Goal: Task Accomplishment & Management: Use online tool/utility

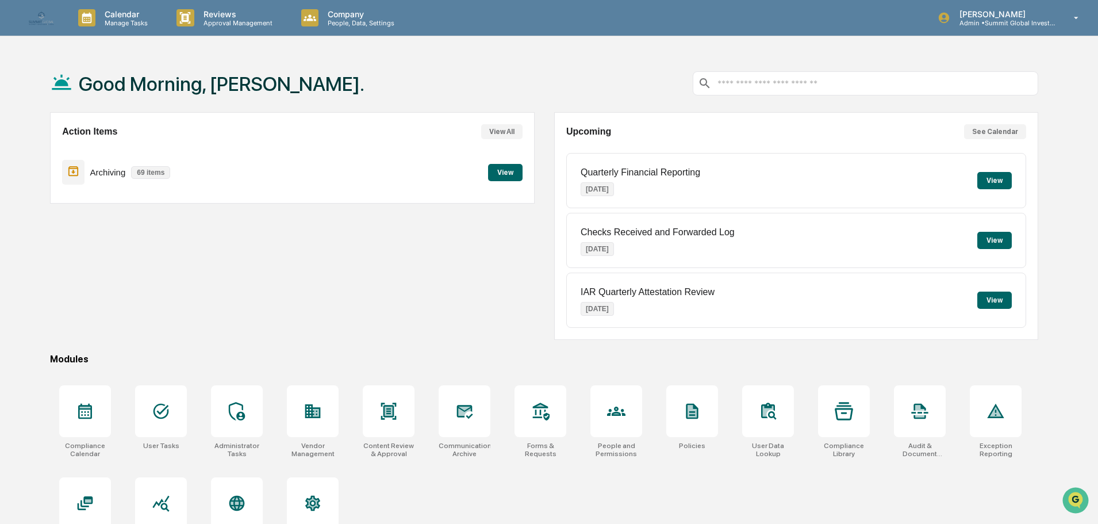
click at [246, 166] on div "Archiving 69 items View" at bounding box center [292, 172] width 460 height 39
click at [502, 174] on button "View" at bounding box center [505, 172] width 34 height 17
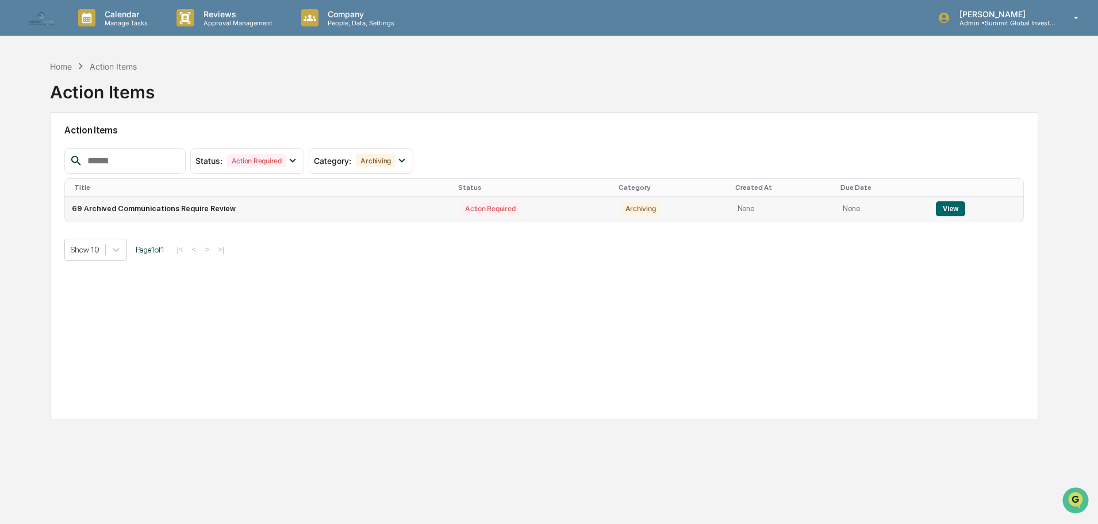
click at [410, 206] on td "69 Archived Communications Require Review" at bounding box center [259, 209] width 389 height 24
click at [944, 209] on button "View" at bounding box center [950, 208] width 29 height 15
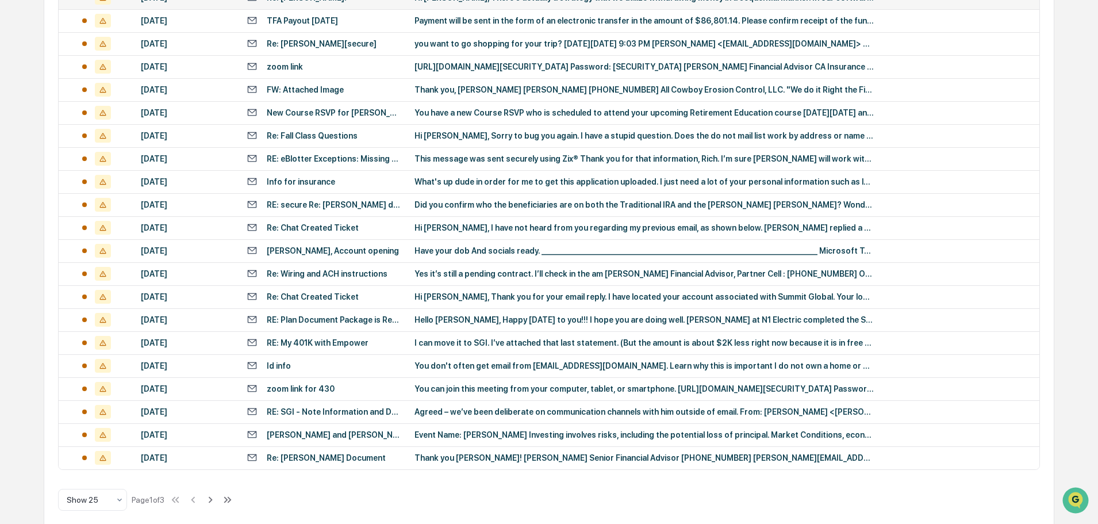
scroll to position [381, 0]
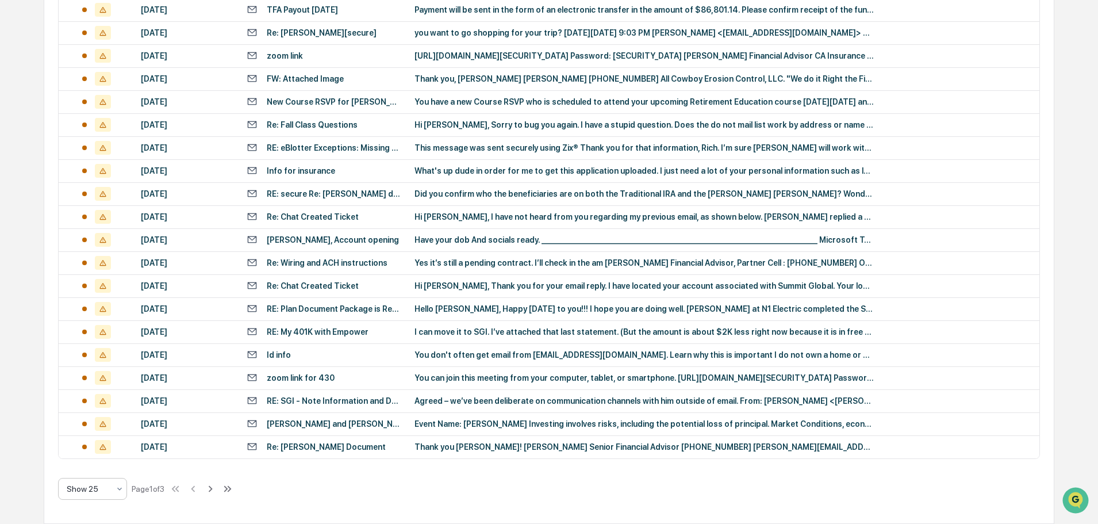
click at [113, 496] on div "Show 25" at bounding box center [88, 489] width 54 height 16
click at [106, 460] on div "Show 100" at bounding box center [93, 458] width 68 height 23
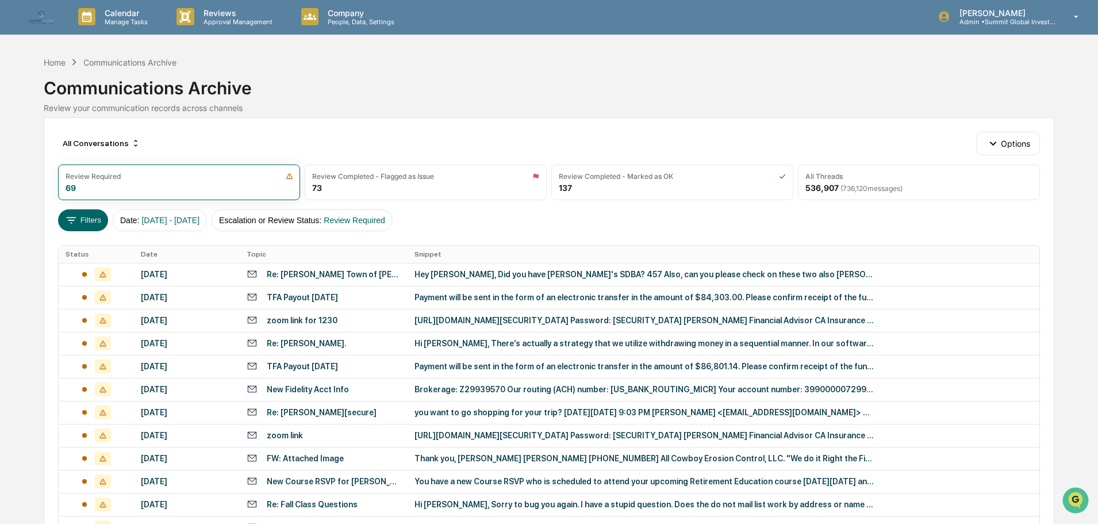
scroll to position [0, 0]
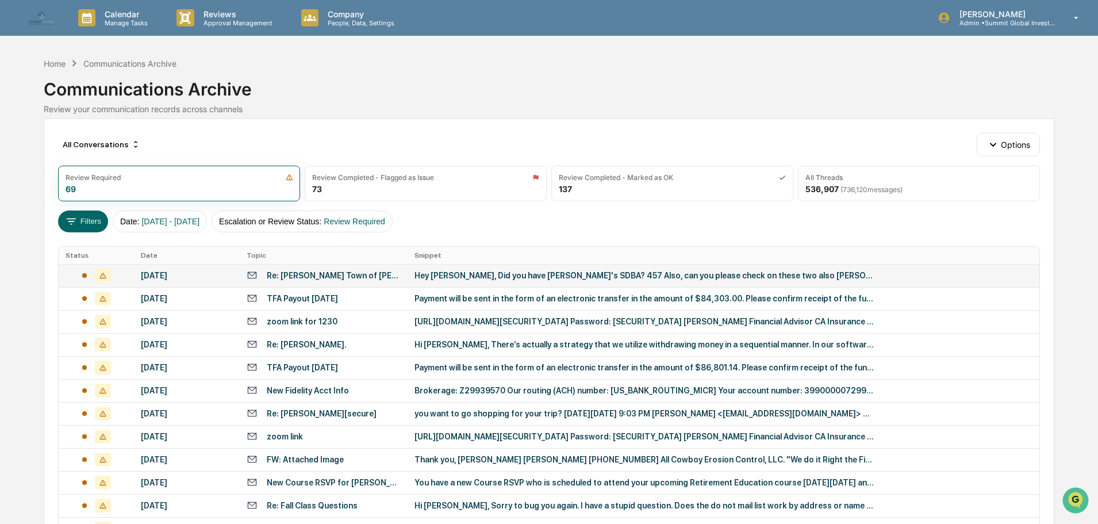
click at [194, 270] on td "[DATE]" at bounding box center [187, 275] width 106 height 23
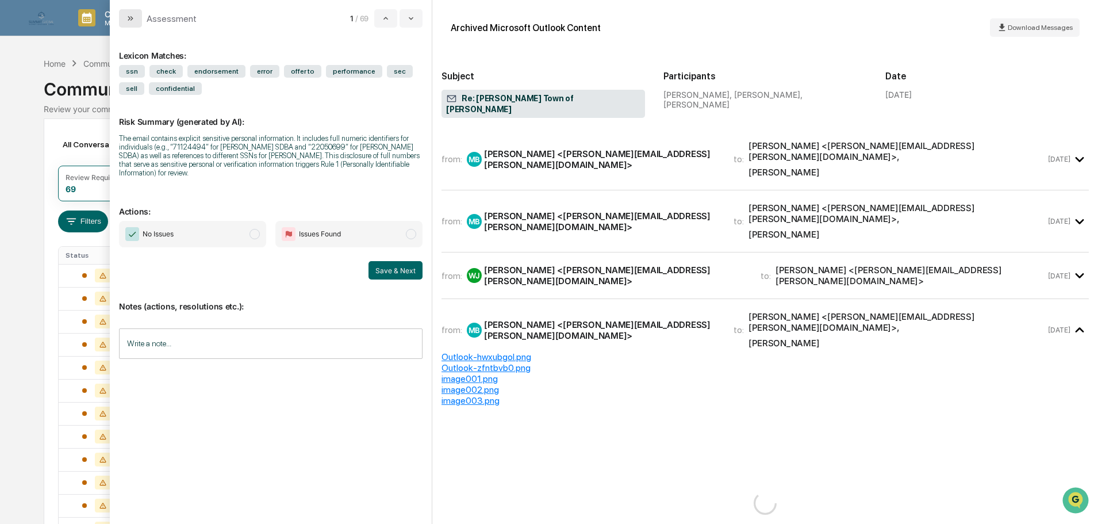
click at [139, 17] on button "modal" at bounding box center [130, 18] width 23 height 18
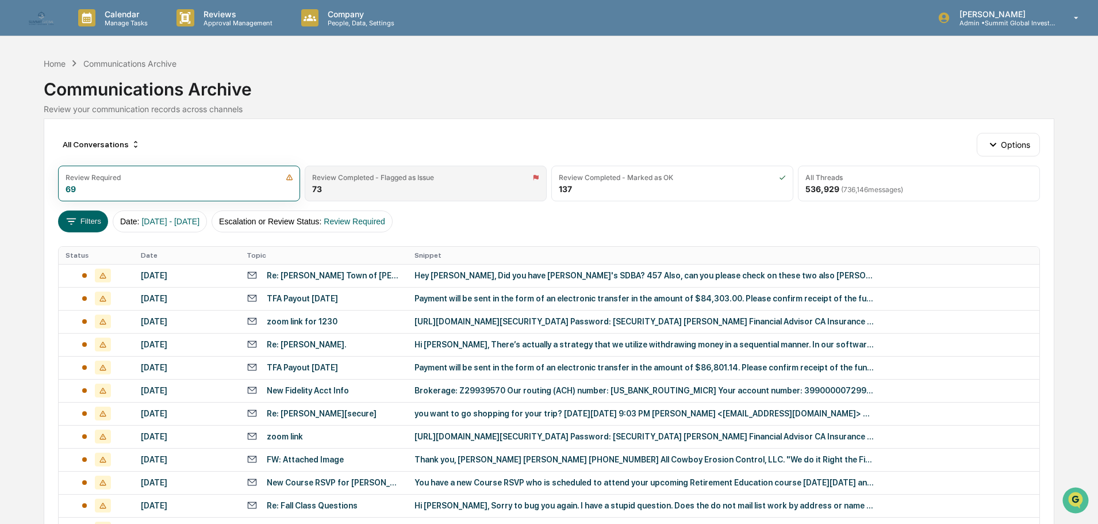
click at [435, 190] on div "Review Completed - Flagged as Issue 73" at bounding box center [426, 184] width 242 height 36
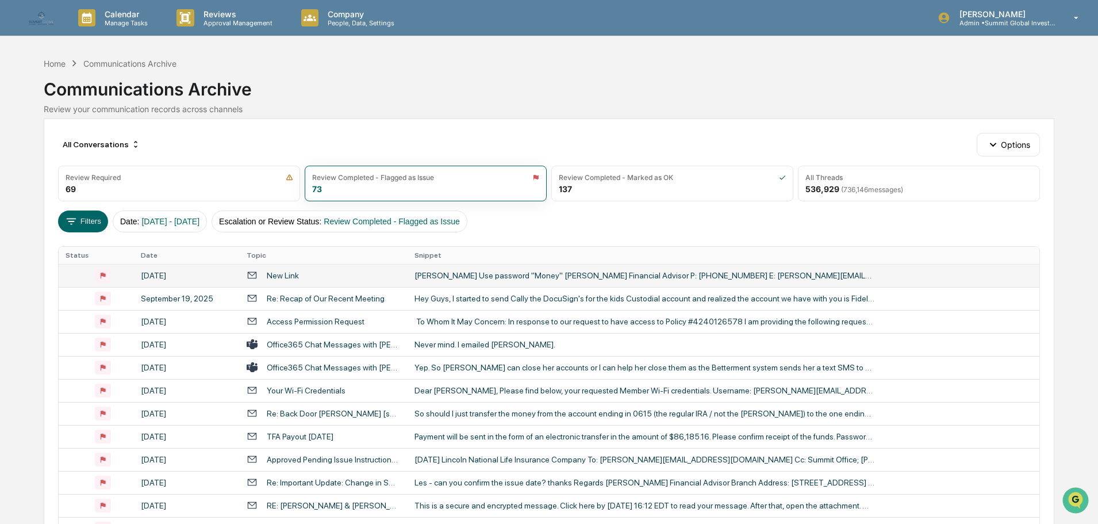
click at [196, 271] on div "[DATE]" at bounding box center [187, 275] width 92 height 9
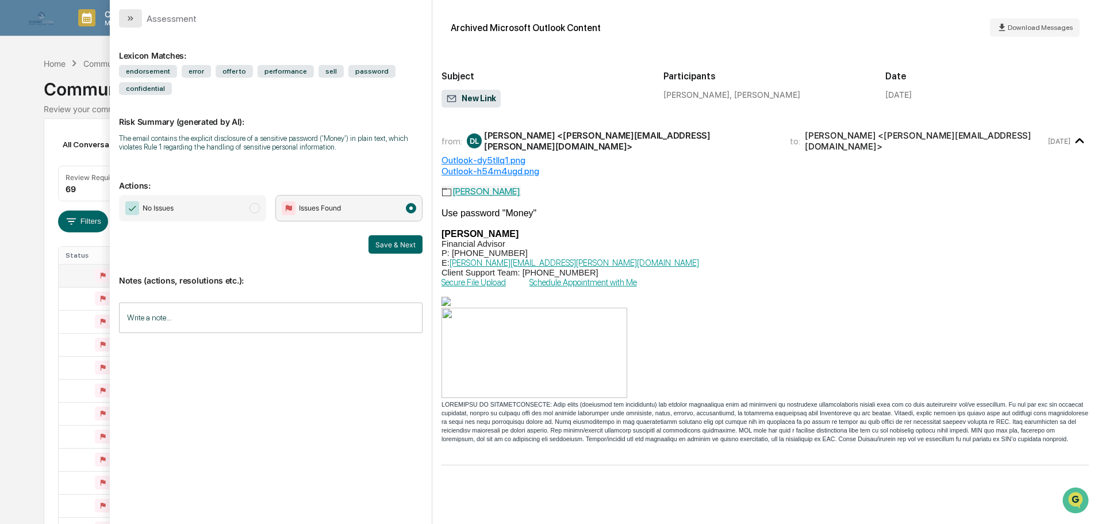
click at [128, 17] on icon "modal" at bounding box center [130, 18] width 9 height 9
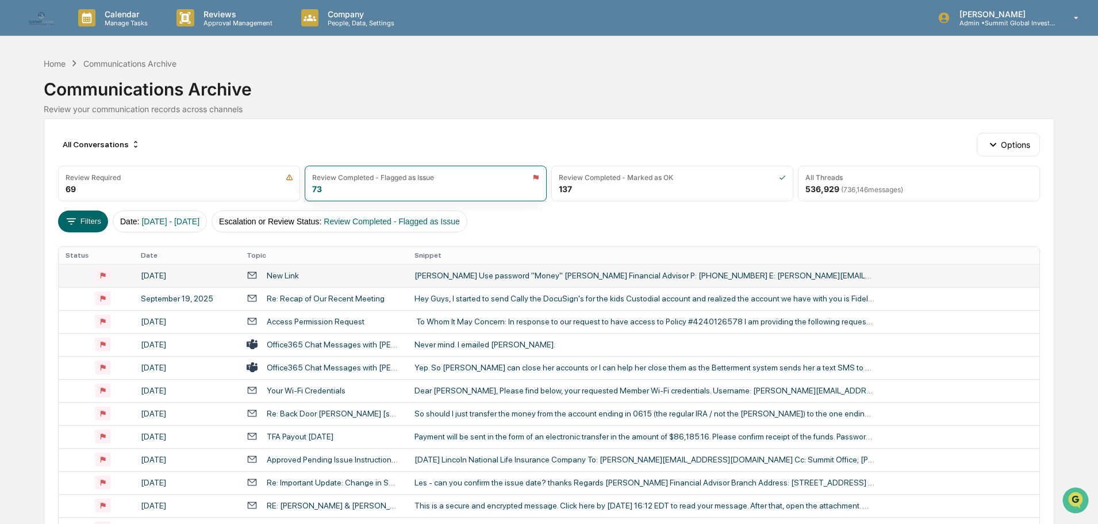
click at [193, 274] on div "[DATE]" at bounding box center [187, 275] width 92 height 9
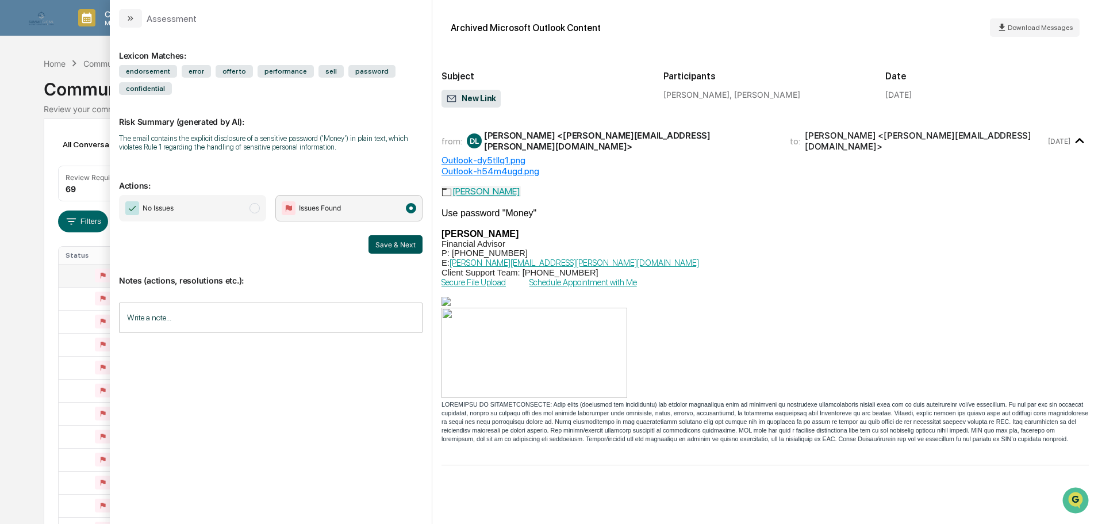
click at [395, 250] on button "Save & Next" at bounding box center [395, 244] width 54 height 18
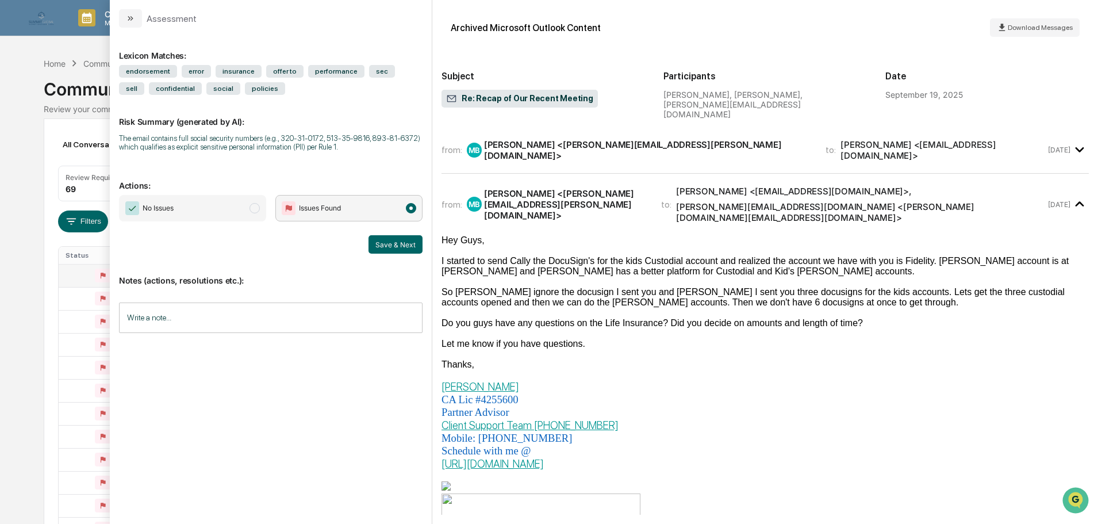
click at [395, 250] on button "Save & Next" at bounding box center [395, 244] width 54 height 18
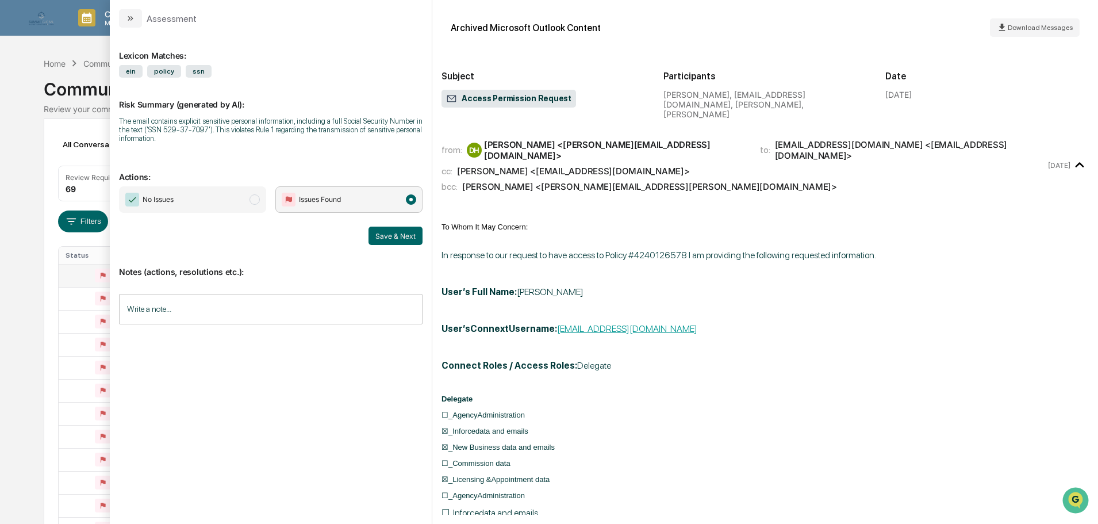
click at [395, 250] on div "Notes (actions, resolutions etc.): Write a note... Write a note..." at bounding box center [271, 291] width 304 height 93
click at [397, 233] on button "Save & Next" at bounding box center [395, 235] width 54 height 18
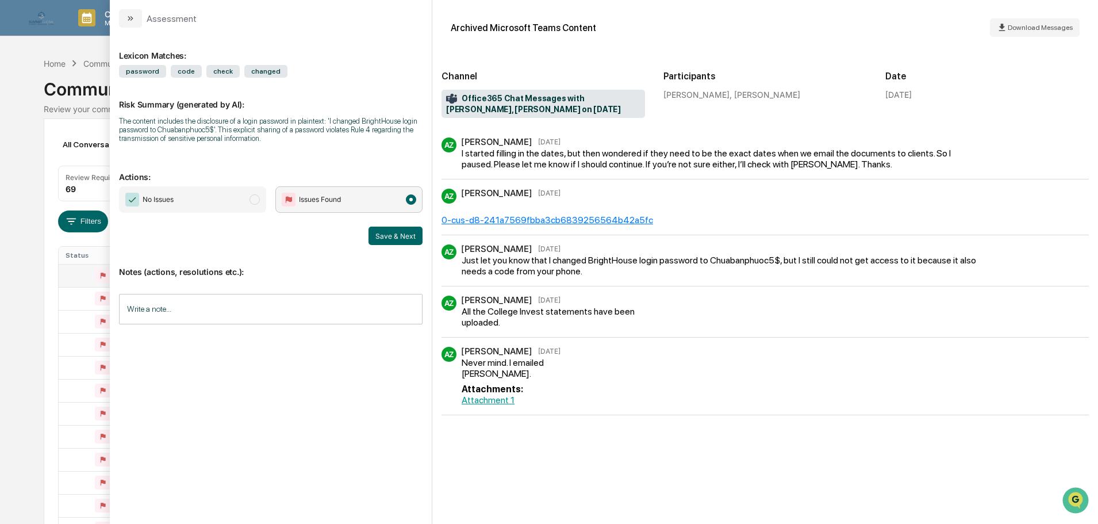
click at [397, 233] on button "Save & Next" at bounding box center [395, 235] width 54 height 18
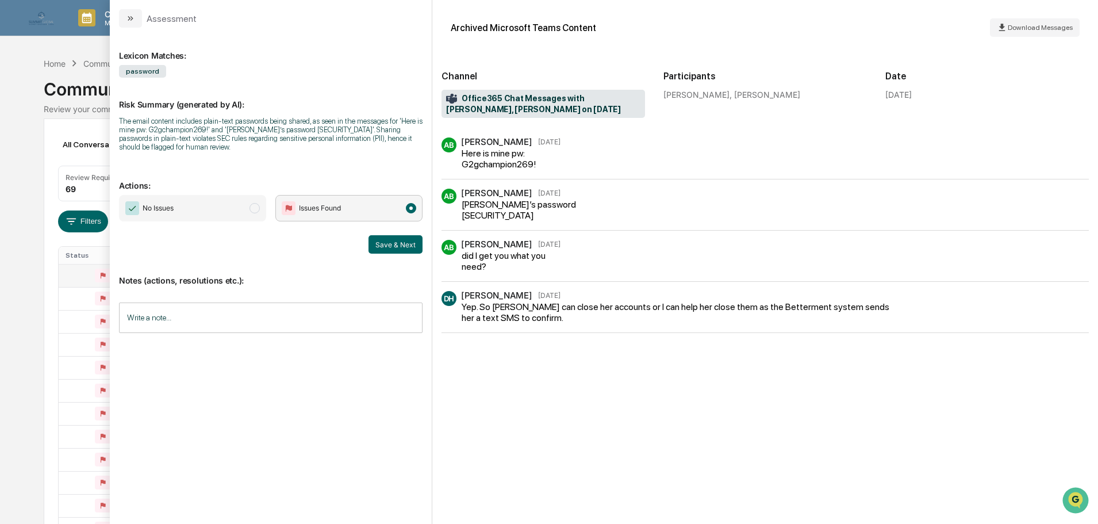
click at [397, 233] on div "No Issues Issues Found Save & Next" at bounding box center [271, 224] width 304 height 59
click at [397, 242] on button "Save & Next" at bounding box center [395, 244] width 54 height 18
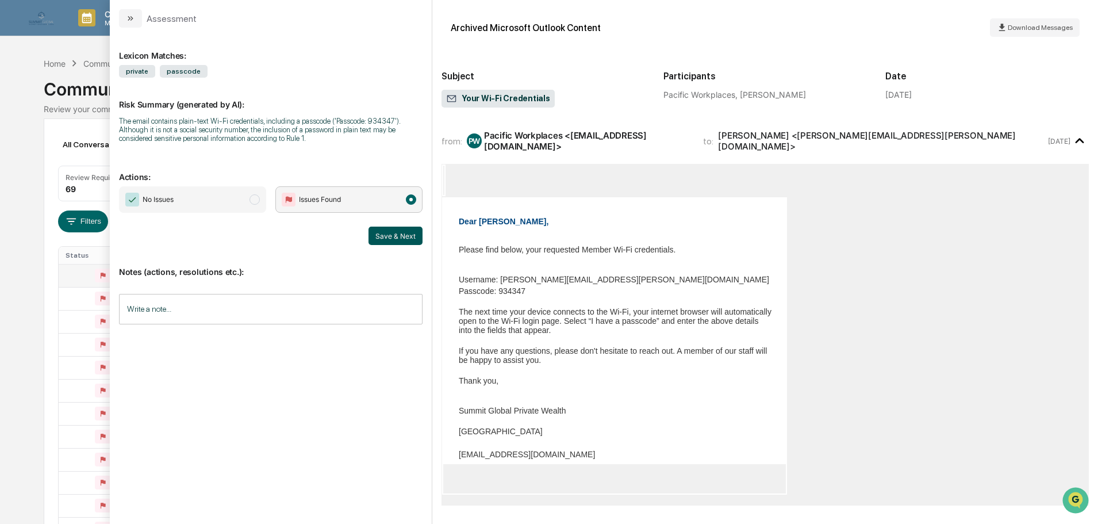
click at [397, 231] on button "Save & Next" at bounding box center [395, 235] width 54 height 18
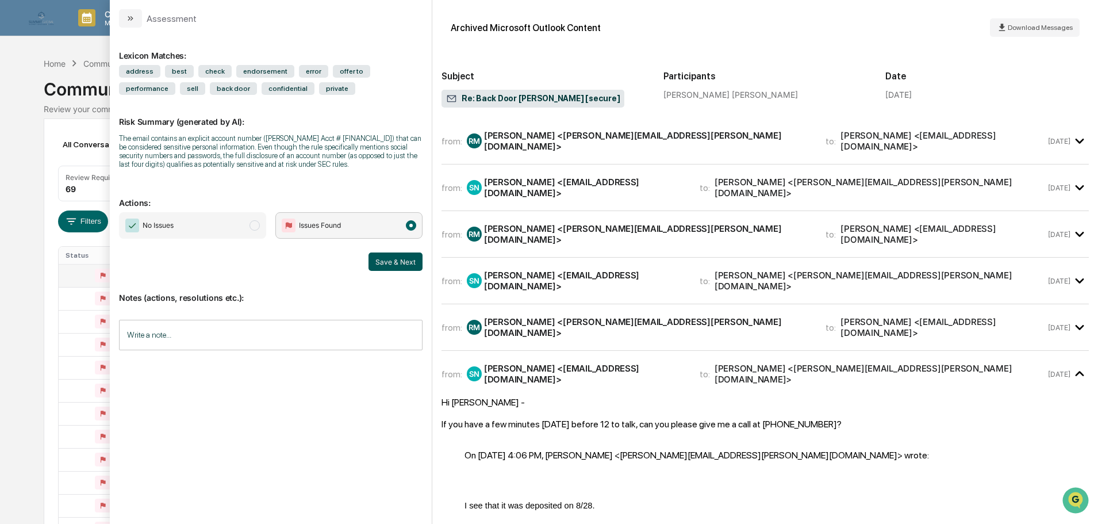
click at [396, 256] on button "Save & Next" at bounding box center [395, 261] width 54 height 18
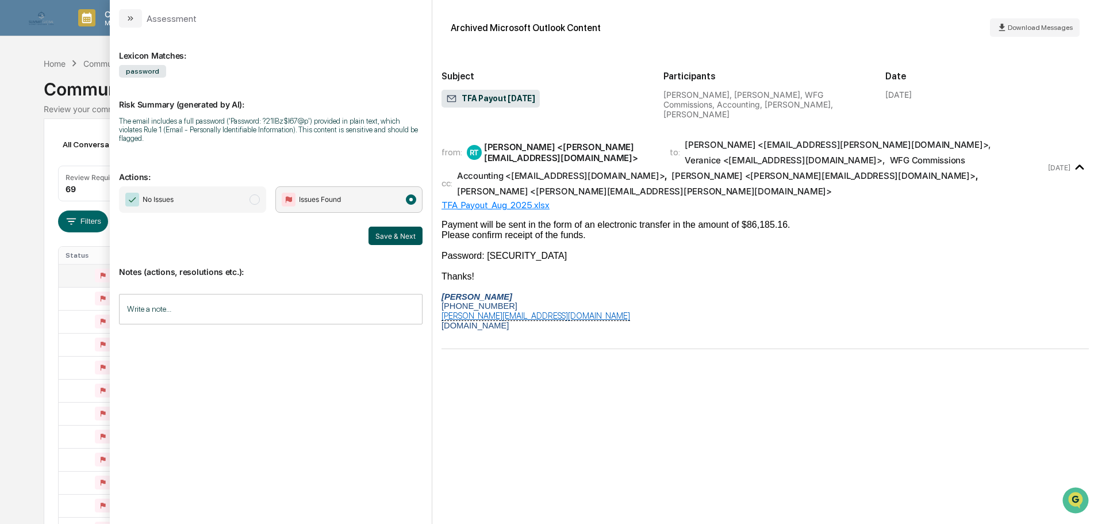
click at [397, 231] on button "Save & Next" at bounding box center [395, 235] width 54 height 18
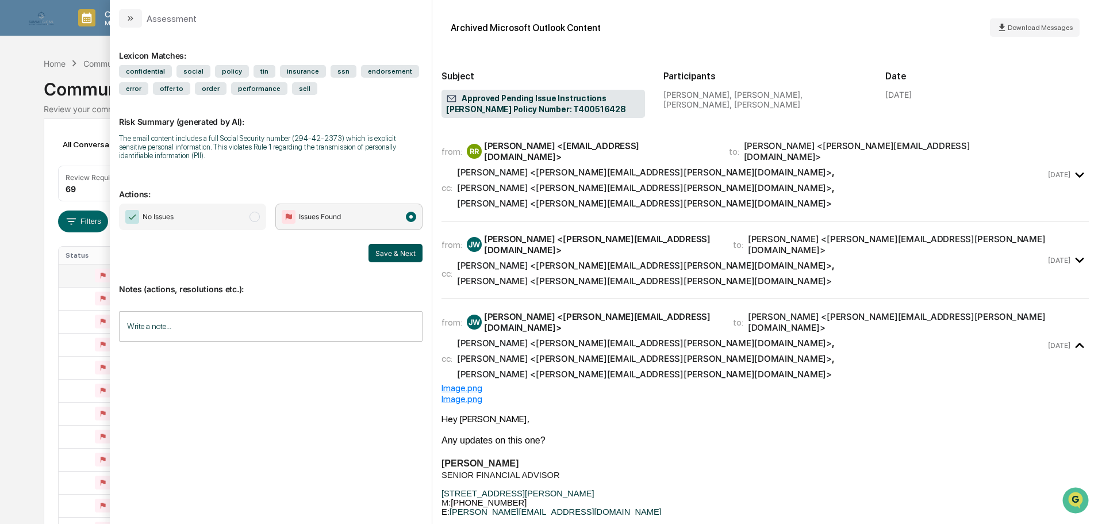
click at [395, 249] on button "Save & Next" at bounding box center [395, 253] width 54 height 18
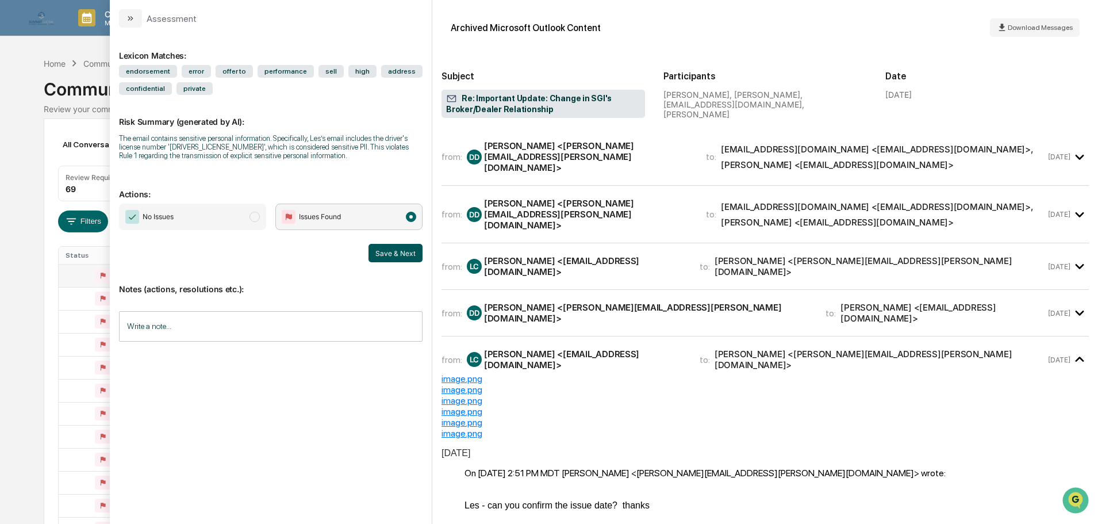
click at [397, 252] on button "Save & Next" at bounding box center [395, 253] width 54 height 18
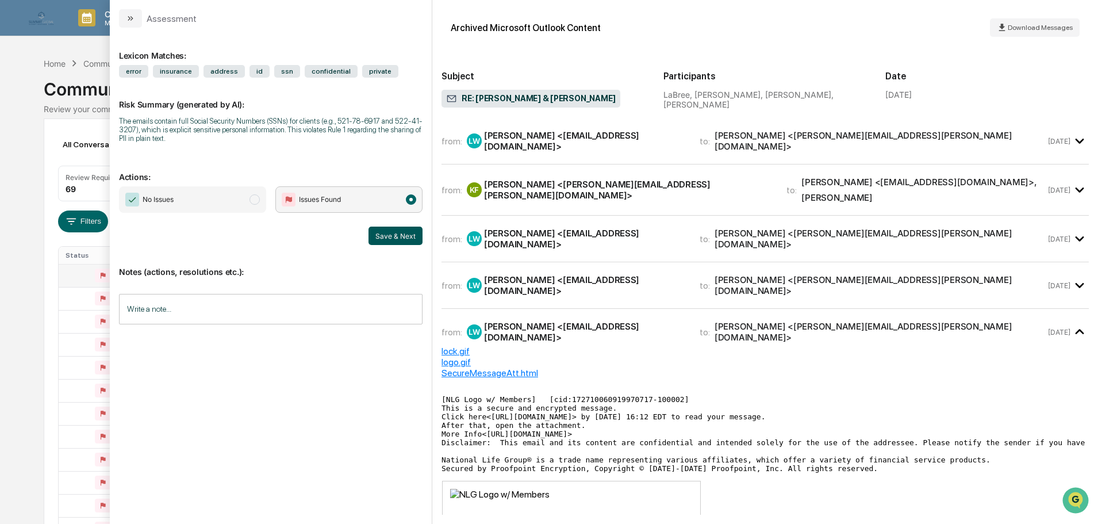
click at [398, 237] on button "Save & Next" at bounding box center [395, 235] width 54 height 18
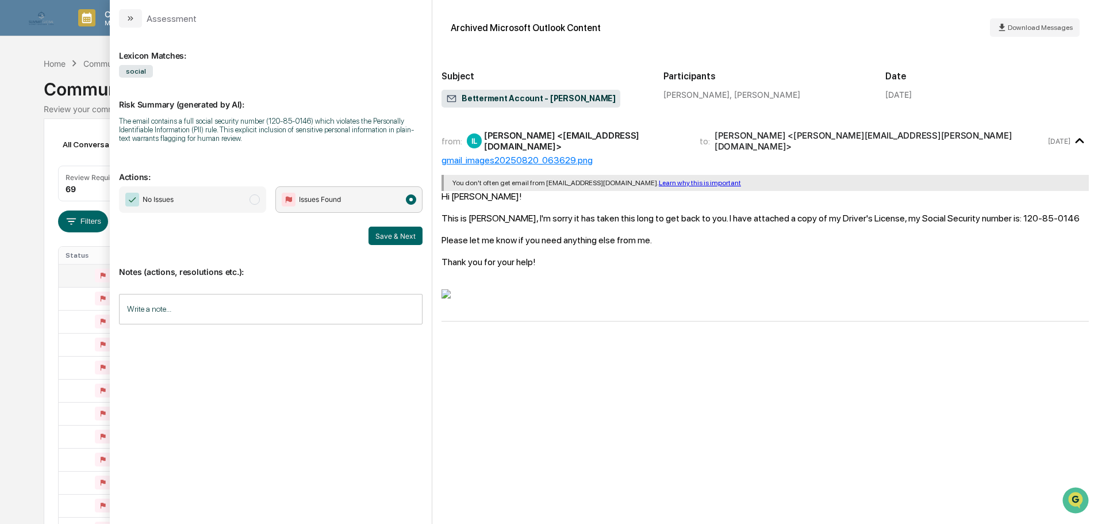
click at [398, 237] on button "Save & Next" at bounding box center [395, 235] width 54 height 18
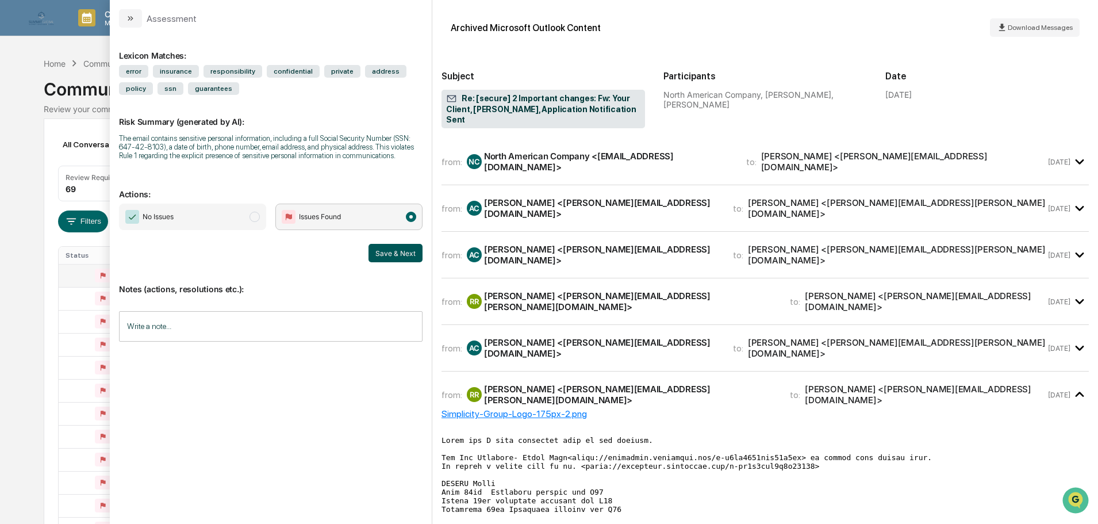
click at [397, 256] on button "Save & Next" at bounding box center [395, 253] width 54 height 18
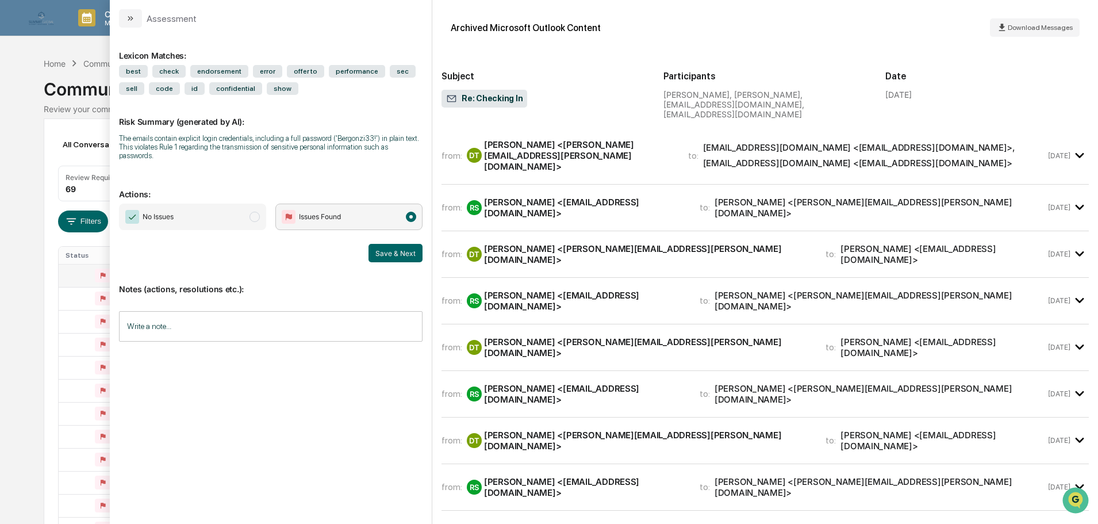
click at [397, 262] on div "Notes (actions, resolutions etc.): Write a note... Write a note..." at bounding box center [271, 308] width 304 height 93
click at [397, 244] on button "Save & Next" at bounding box center [395, 253] width 54 height 18
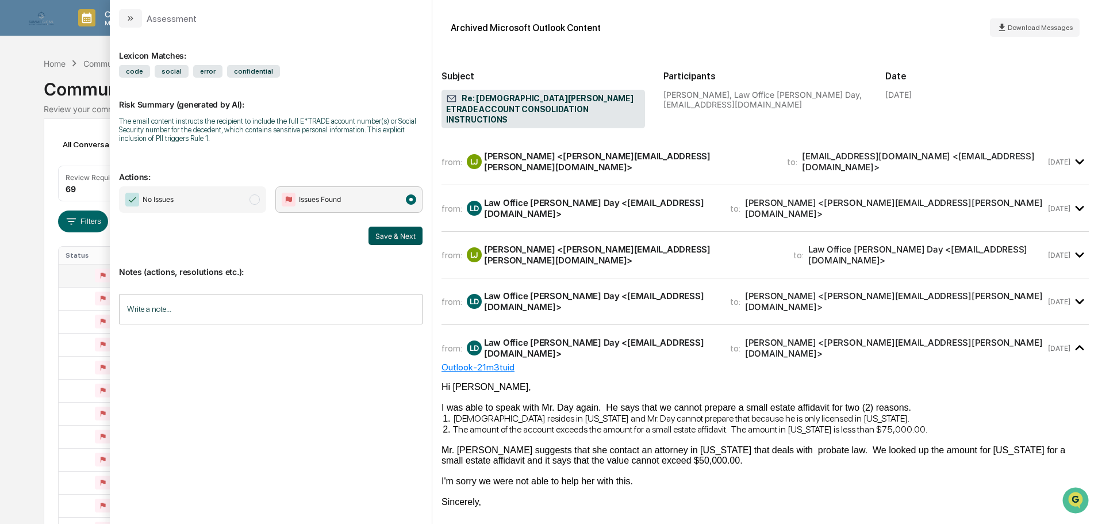
click at [398, 229] on button "Save & Next" at bounding box center [395, 235] width 54 height 18
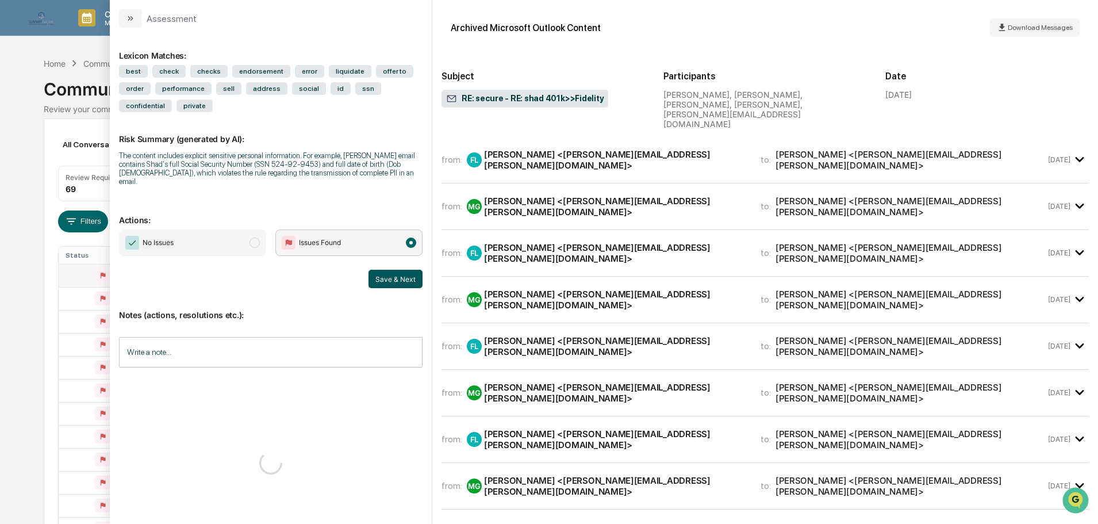
click at [395, 270] on button "Save & Next" at bounding box center [395, 279] width 54 height 18
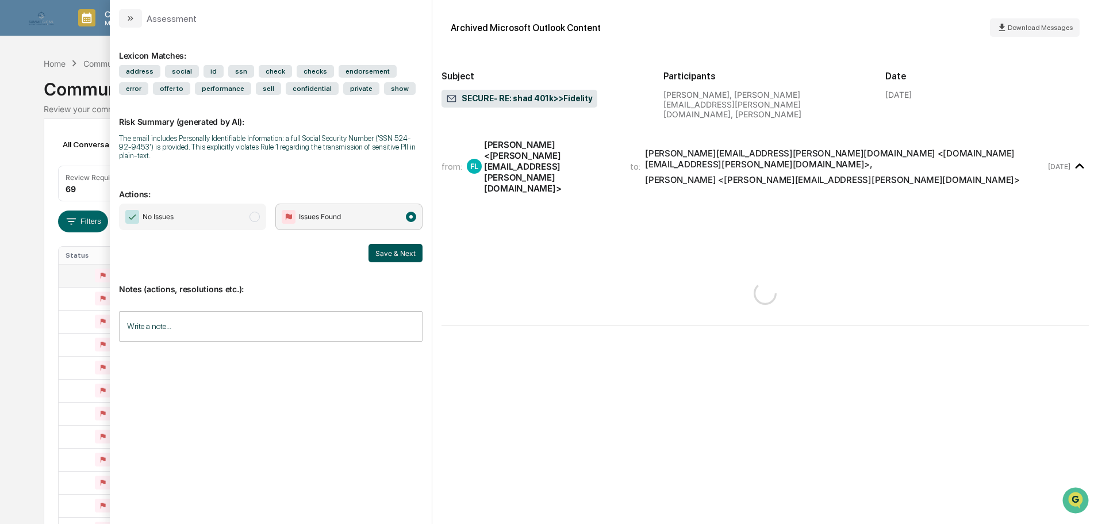
click at [397, 251] on button "Save & Next" at bounding box center [395, 253] width 54 height 18
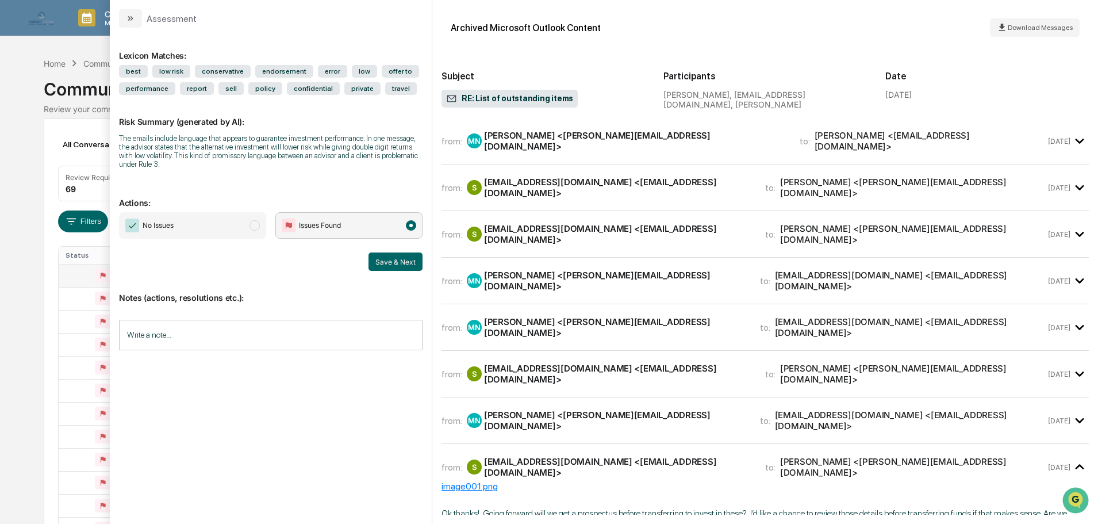
click at [552, 143] on div "[PERSON_NAME] <[PERSON_NAME][EMAIL_ADDRESS][DOMAIN_NAME]>" at bounding box center [635, 141] width 302 height 22
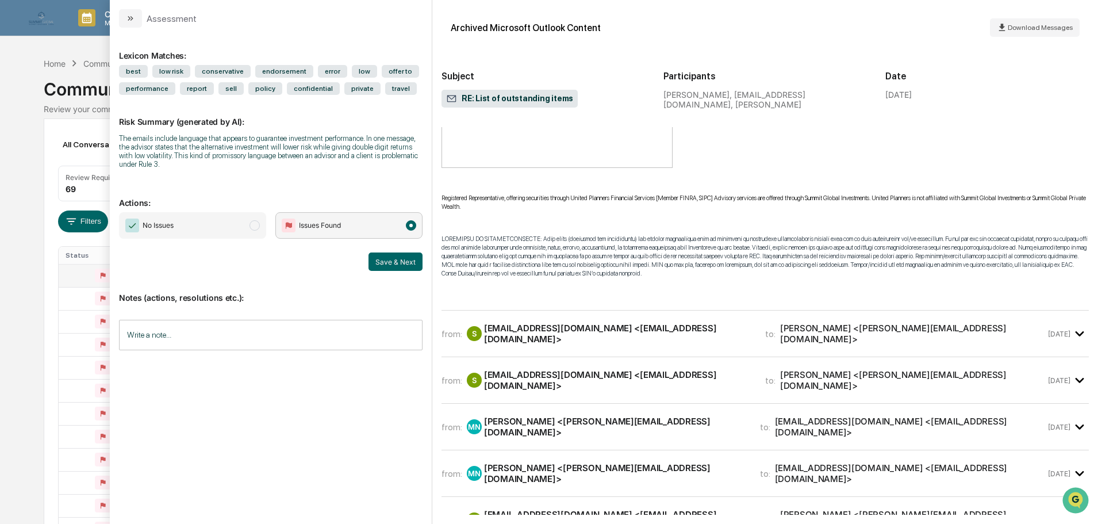
scroll to position [517, 0]
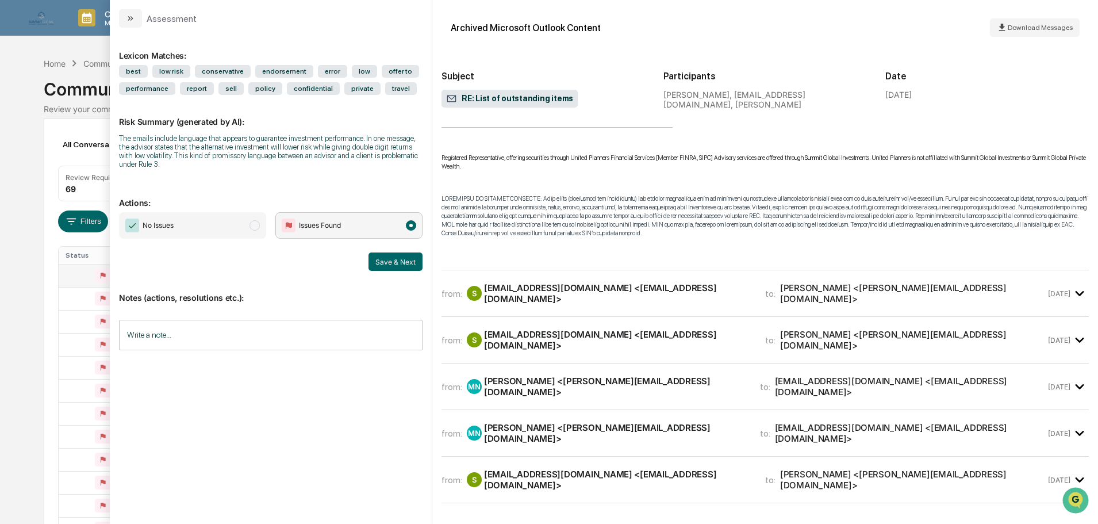
click at [643, 291] on div "[EMAIL_ADDRESS][DOMAIN_NAME] <[EMAIL_ADDRESS][DOMAIN_NAME]>" at bounding box center [617, 293] width 267 height 22
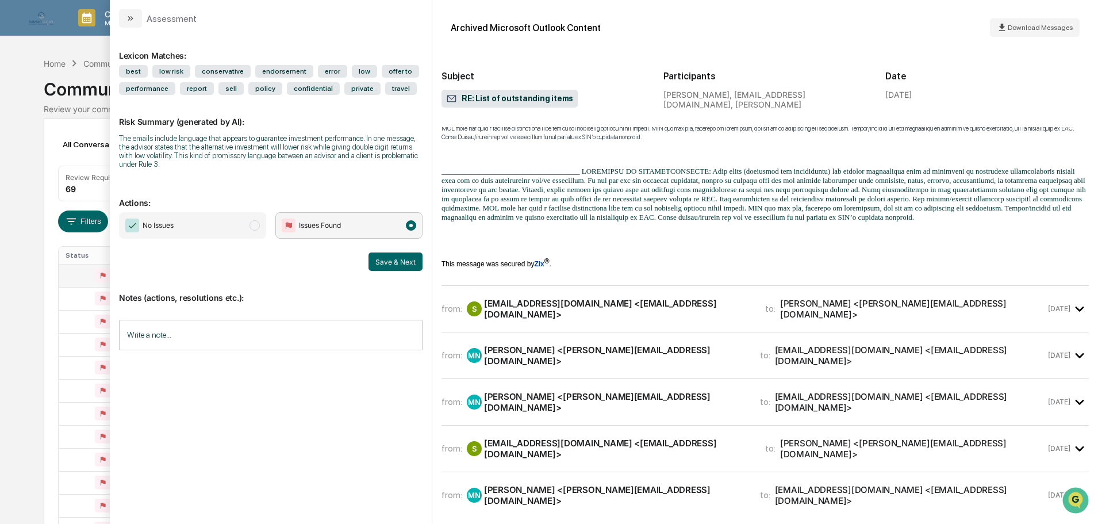
scroll to position [1610, 0]
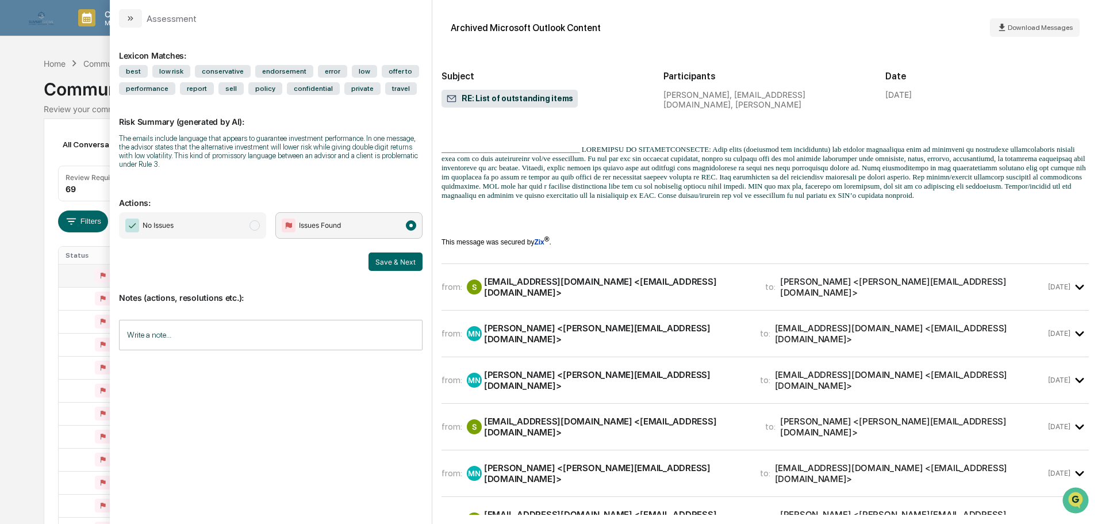
click at [523, 279] on div "[EMAIL_ADDRESS][DOMAIN_NAME] <[EMAIL_ADDRESS][DOMAIN_NAME]>" at bounding box center [617, 287] width 267 height 22
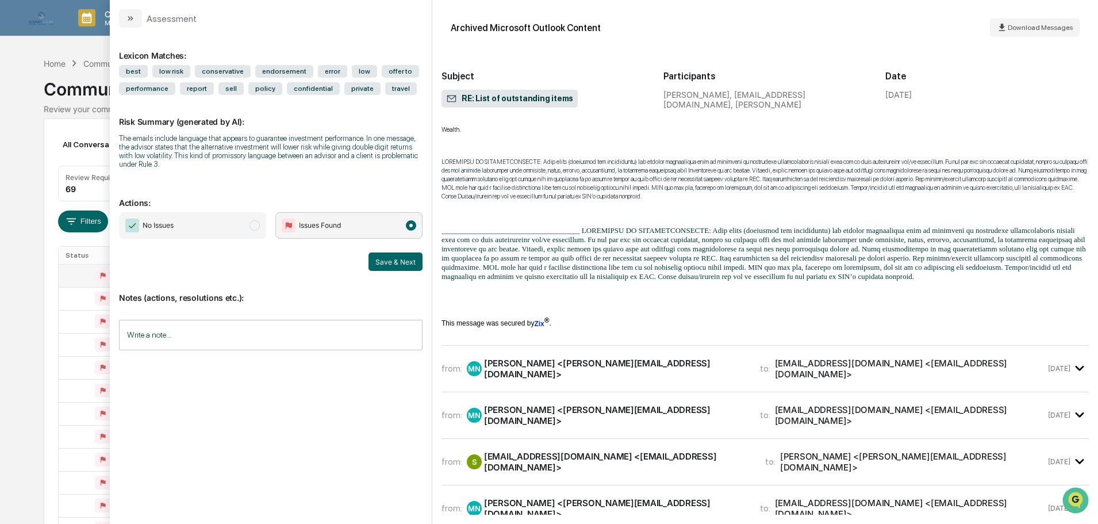
scroll to position [2587, 0]
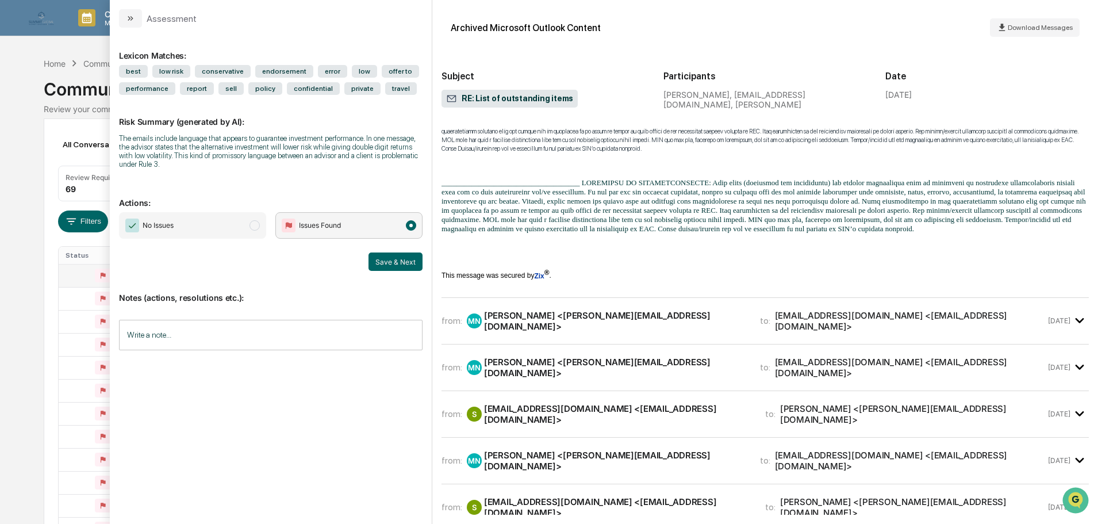
click at [600, 327] on div "from: MN [PERSON_NAME] <[PERSON_NAME][EMAIL_ADDRESS][DOMAIN_NAME]> to: [EMAIL_A…" at bounding box center [764, 321] width 647 height 28
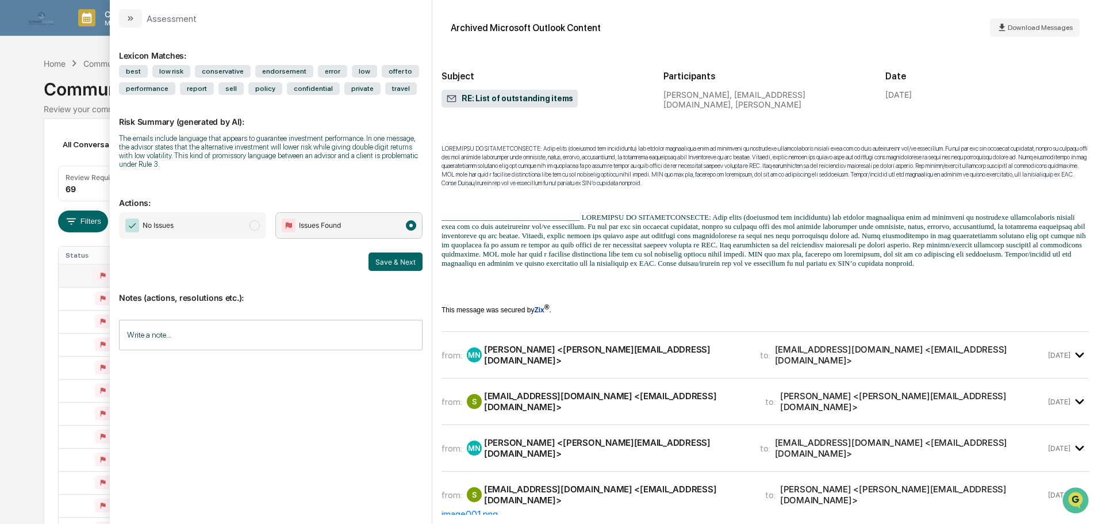
scroll to position [4081, 0]
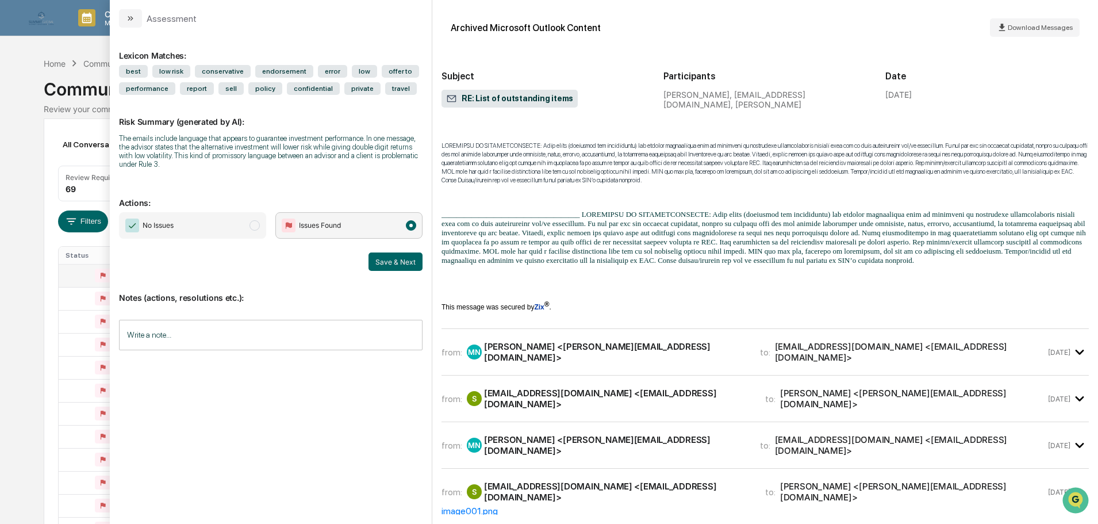
click at [597, 348] on div "MN [PERSON_NAME] <[PERSON_NAME][EMAIL_ADDRESS][DOMAIN_NAME]>" at bounding box center [606, 352] width 279 height 22
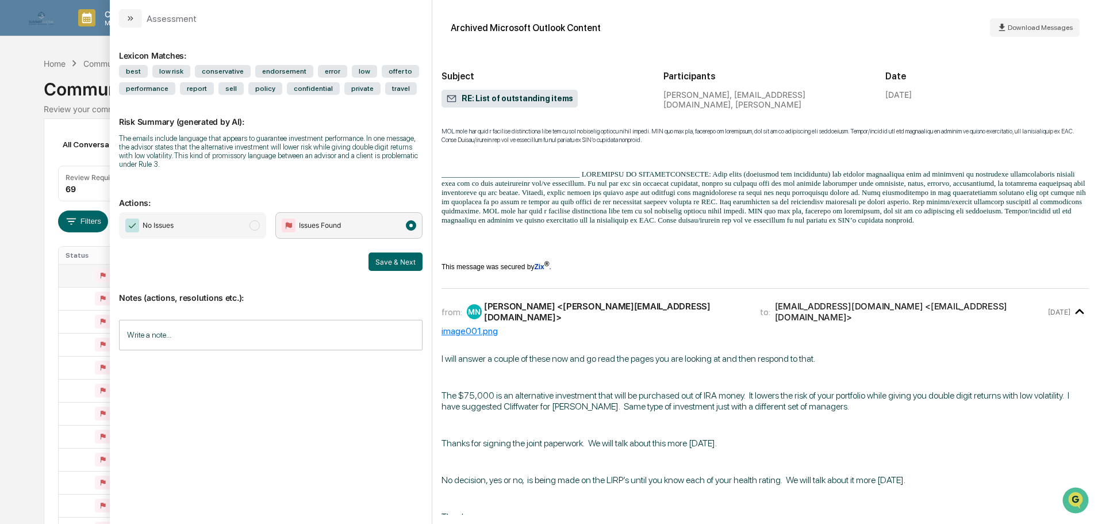
scroll to position [4196, 0]
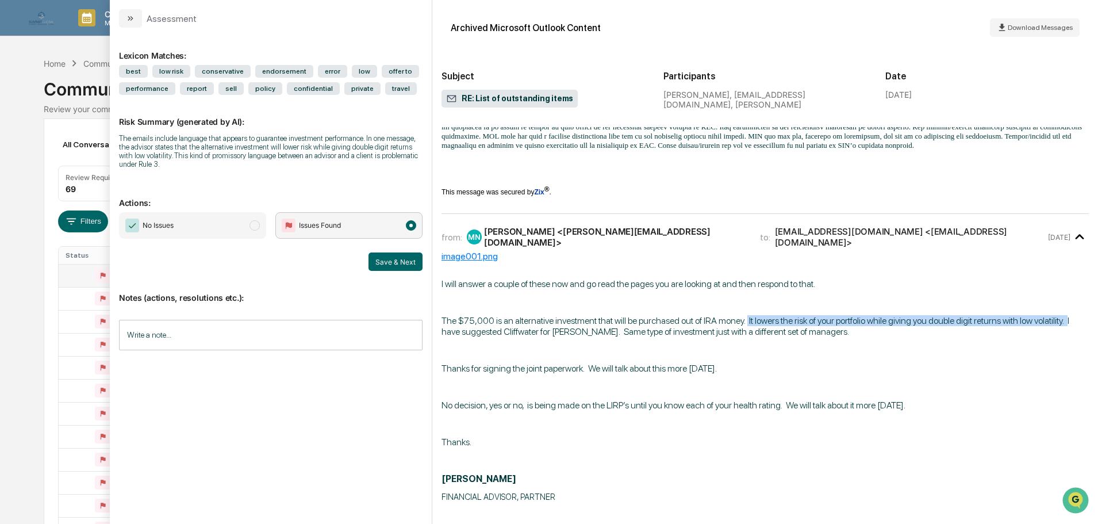
drag, startPoint x: 748, startPoint y: 318, endPoint x: 1073, endPoint y: 318, distance: 324.8
click at [1069, 318] on span "The $75,000 is an alternative investment that will be purchased out of IRA mone…" at bounding box center [755, 326] width 628 height 22
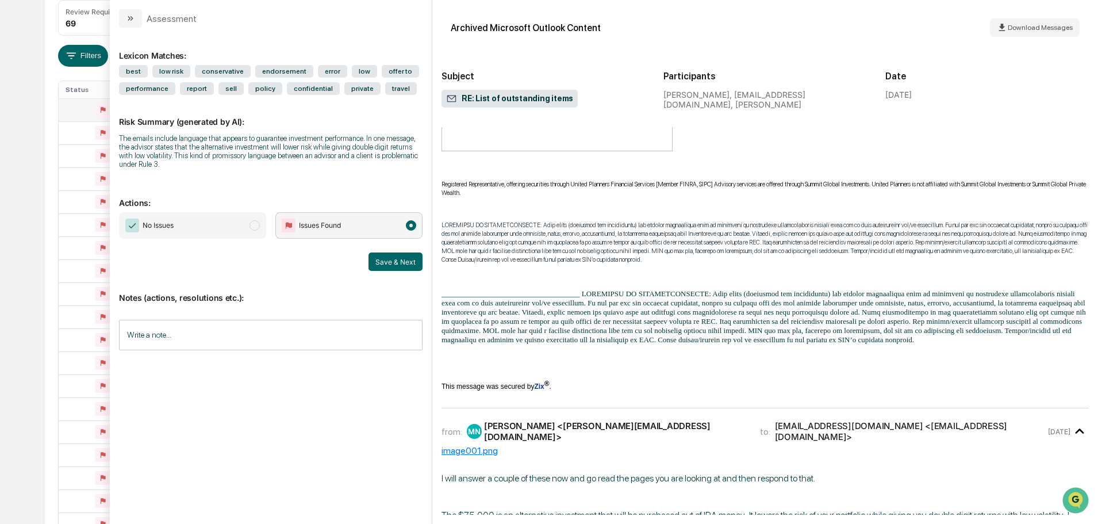
scroll to position [4484, 0]
